Goal: Information Seeking & Learning: Find specific fact

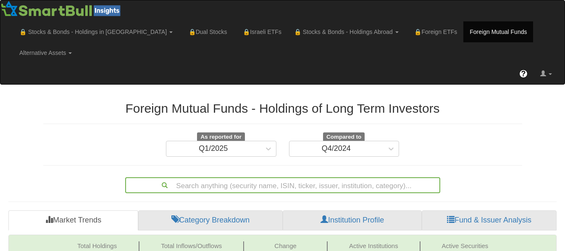
click at [346, 211] on link "Institution Profile" at bounding box center [352, 221] width 139 height 20
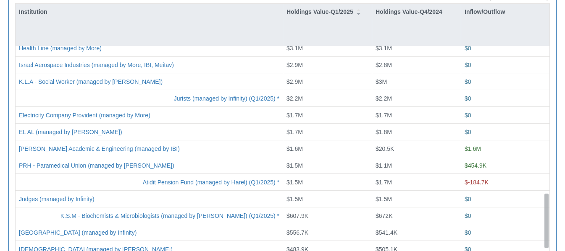
scroll to position [581, 0]
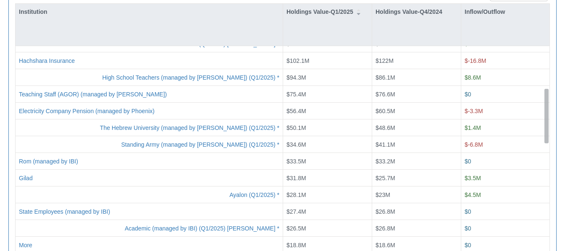
drag, startPoint x: 547, startPoint y: 44, endPoint x: 564, endPoint y: 80, distance: 40.4
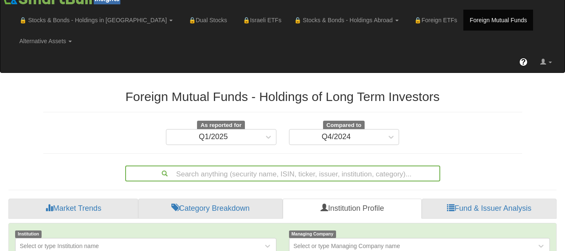
scroll to position [0, 0]
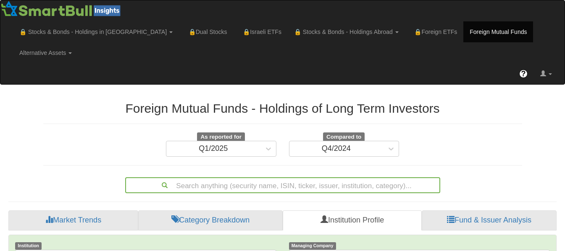
click at [522, 133] on div "As reported for Q1/2025 Compared to Q4/2024" at bounding box center [282, 145] width 491 height 24
click at [463, 34] on link "Foreign Mutual Funds" at bounding box center [498, 31] width 70 height 21
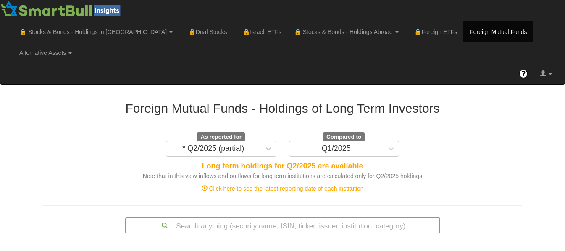
click at [313, 181] on div "Click here to see the latest reporting date of each institution" at bounding box center [282, 189] width 491 height 17
click at [313, 185] on div "Click here to see the latest reporting date of each institution" at bounding box center [282, 189] width 491 height 8
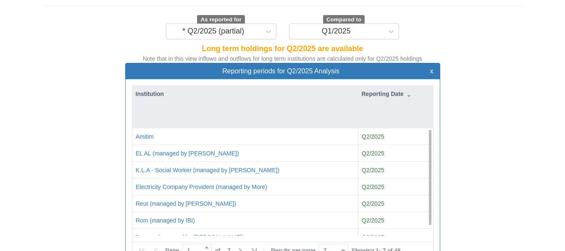
scroll to position [134, 0]
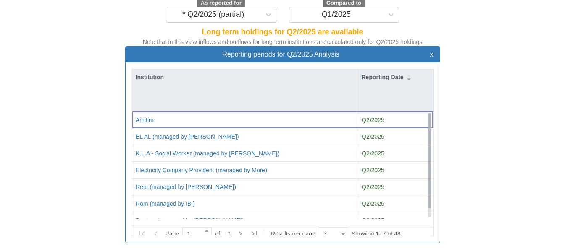
click at [430, 194] on div at bounding box center [429, 165] width 3 height 104
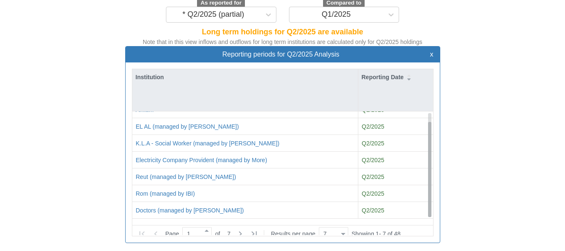
scroll to position [10, 0]
click at [241, 229] on icon at bounding box center [240, 234] width 10 height 10
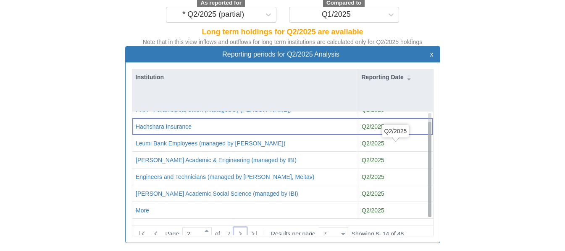
drag, startPoint x: 430, startPoint y: 153, endPoint x: 437, endPoint y: 198, distance: 45.4
click at [437, 198] on div "Institution Reporting Date PRH - Paramedical Union (managed by Meitav) Q2/2025 …" at bounding box center [283, 153] width 314 height 181
click at [241, 232] on icon at bounding box center [239, 234] width 3 height 5
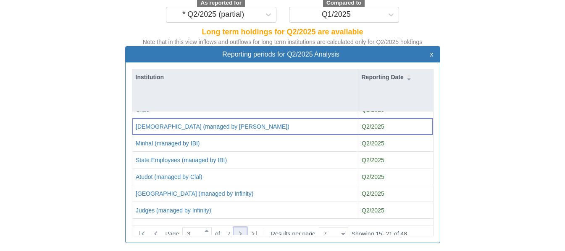
click at [241, 232] on icon at bounding box center [239, 234] width 3 height 5
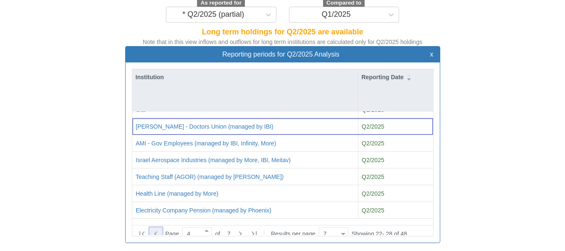
click at [155, 232] on icon at bounding box center [155, 234] width 3 height 5
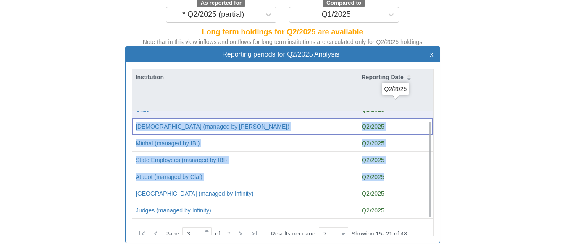
drag, startPoint x: 431, startPoint y: 149, endPoint x: 426, endPoint y: 97, distance: 52.7
click at [426, 102] on div "Gilad Q2/2025 Social Workers Union (managed by Meitav) Q2/2025 Minhal (managed …" at bounding box center [282, 102] width 301 height 0
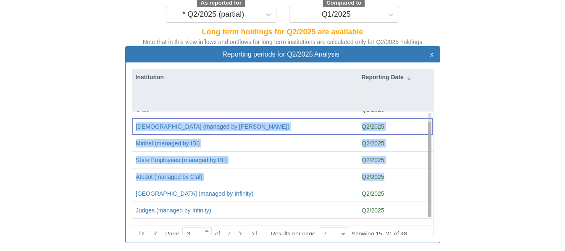
click at [430, 113] on div at bounding box center [429, 165] width 3 height 104
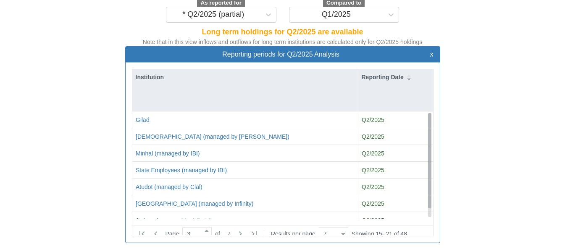
click at [470, 107] on div "Reporting periods for Q2/2025 Analysis x Institution Reporting Date Gilad Q2/20…" at bounding box center [282, 149] width 491 height 206
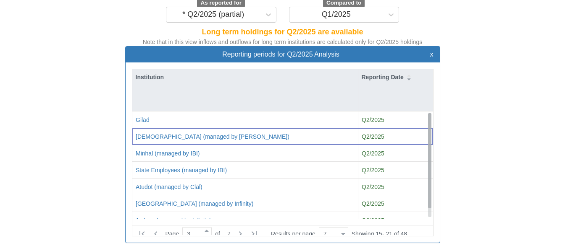
click at [429, 193] on div at bounding box center [429, 165] width 3 height 104
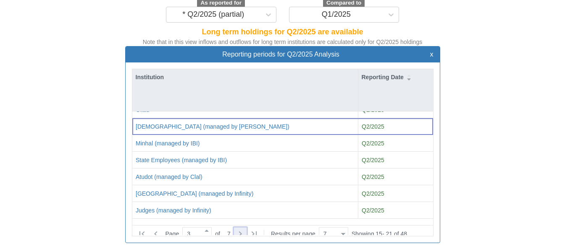
click at [241, 232] on icon at bounding box center [239, 234] width 3 height 5
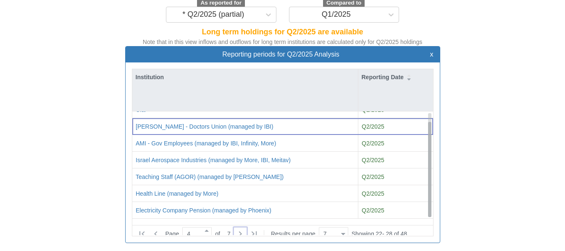
drag, startPoint x: 429, startPoint y: 119, endPoint x: 444, endPoint y: 212, distance: 94.8
click at [444, 212] on div "Reporting periods for Q2/2025 Analysis x Institution Reporting Date Clal Q2/202…" at bounding box center [282, 149] width 327 height 206
click at [242, 229] on icon at bounding box center [240, 234] width 10 height 10
type input "5"
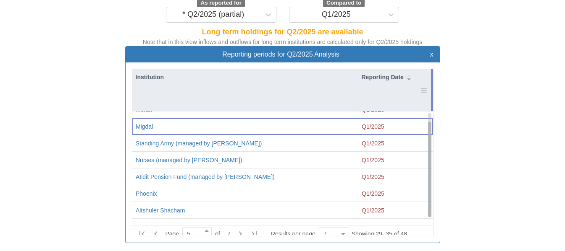
drag, startPoint x: 430, startPoint y: 95, endPoint x: 426, endPoint y: 67, distance: 28.0
click at [426, 69] on div "Institution Reporting Date Meitav Q1/2025 Migdal Q1/2025 Standing Army (managed…" at bounding box center [282, 144] width 301 height 150
click at [430, 113] on div at bounding box center [429, 165] width 3 height 104
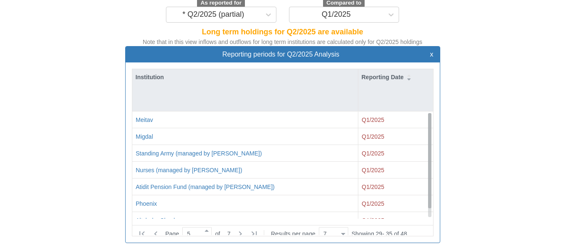
scroll to position [0, 0]
